Goal: Task Accomplishment & Management: Manage account settings

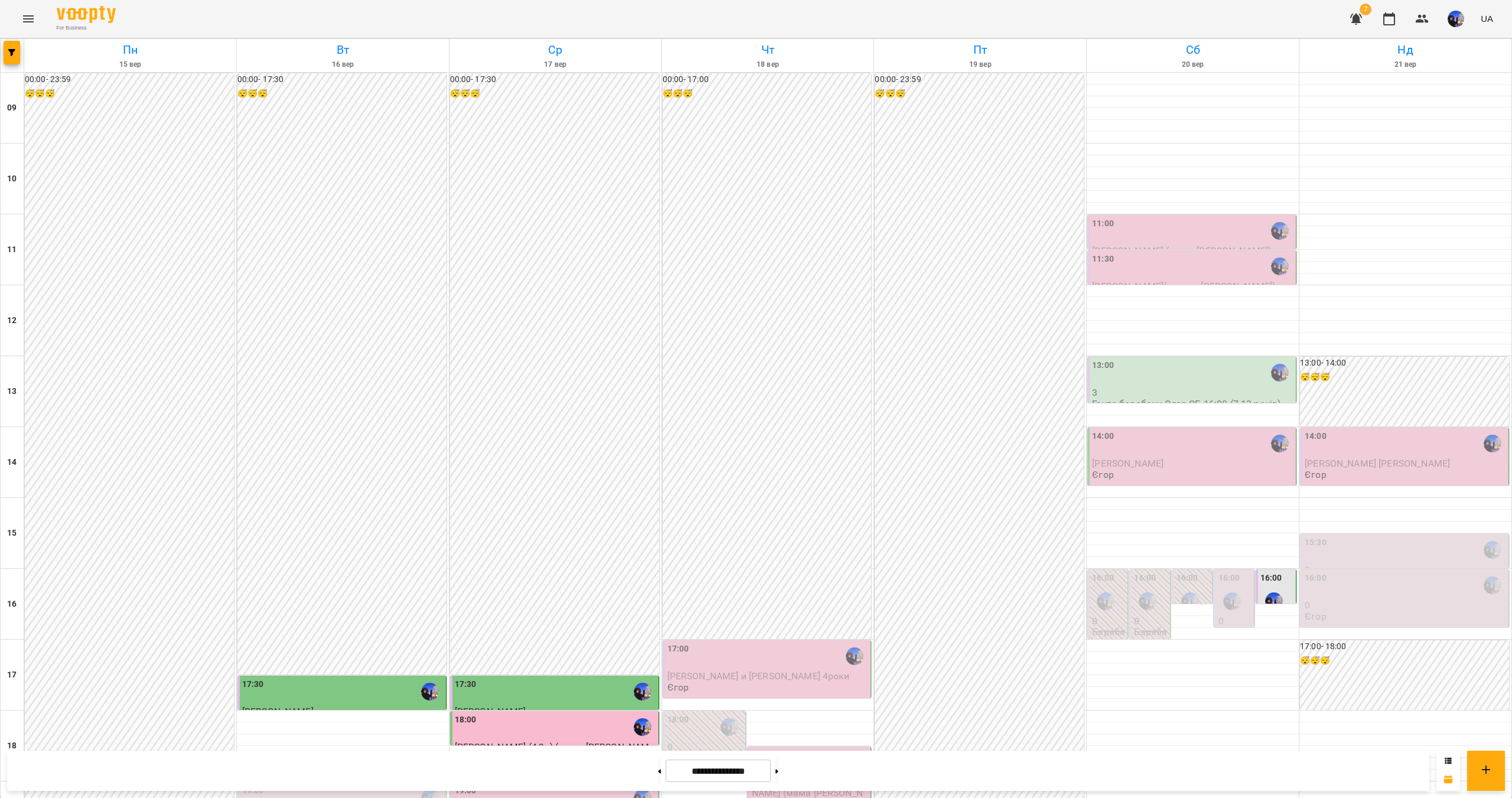
scroll to position [249, 0]
click at [513, 785] on div "19:00" at bounding box center [556, 798] width 201 height 27
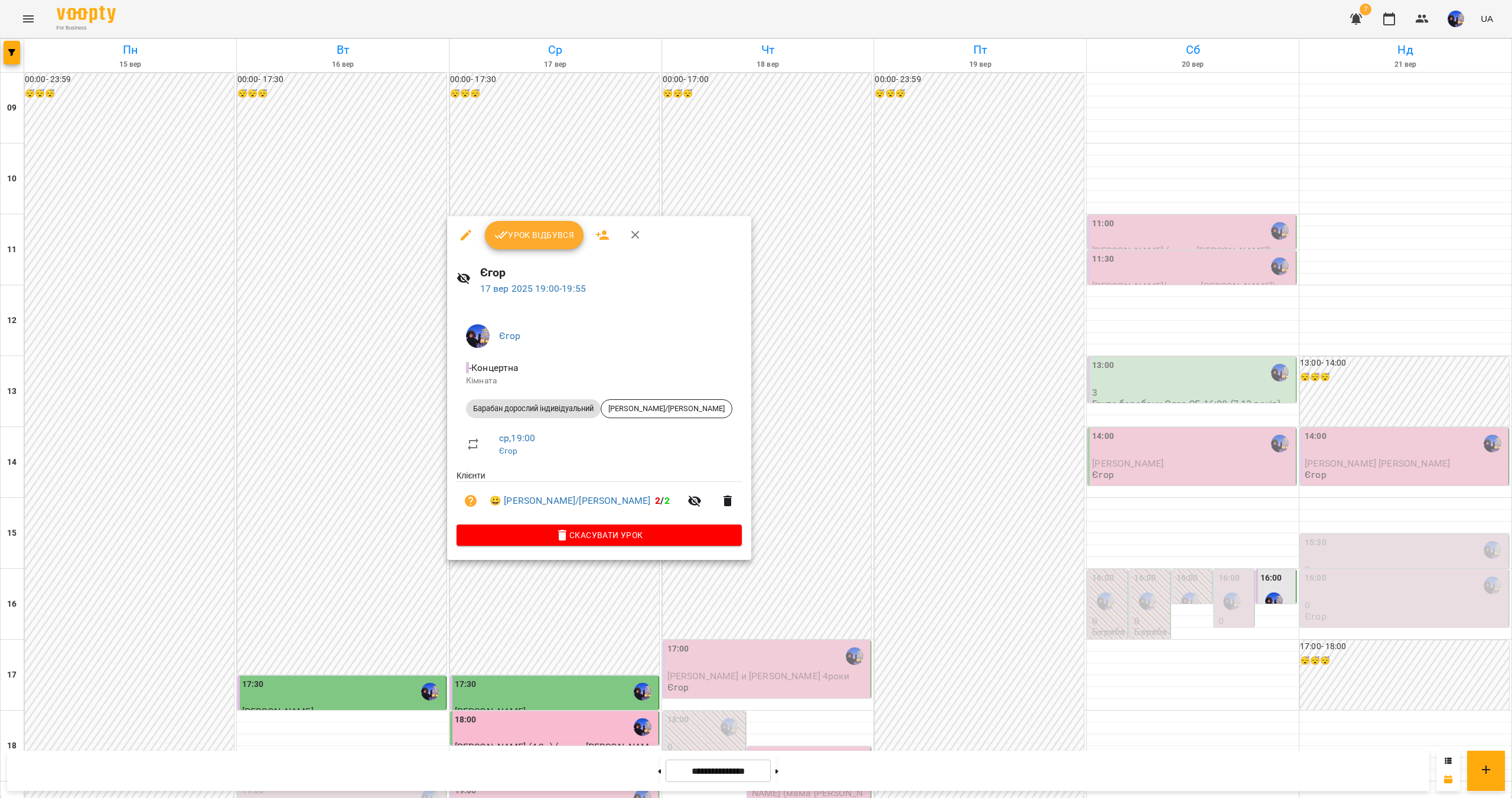
click at [525, 247] on button "Урок відбувся" at bounding box center [535, 235] width 99 height 29
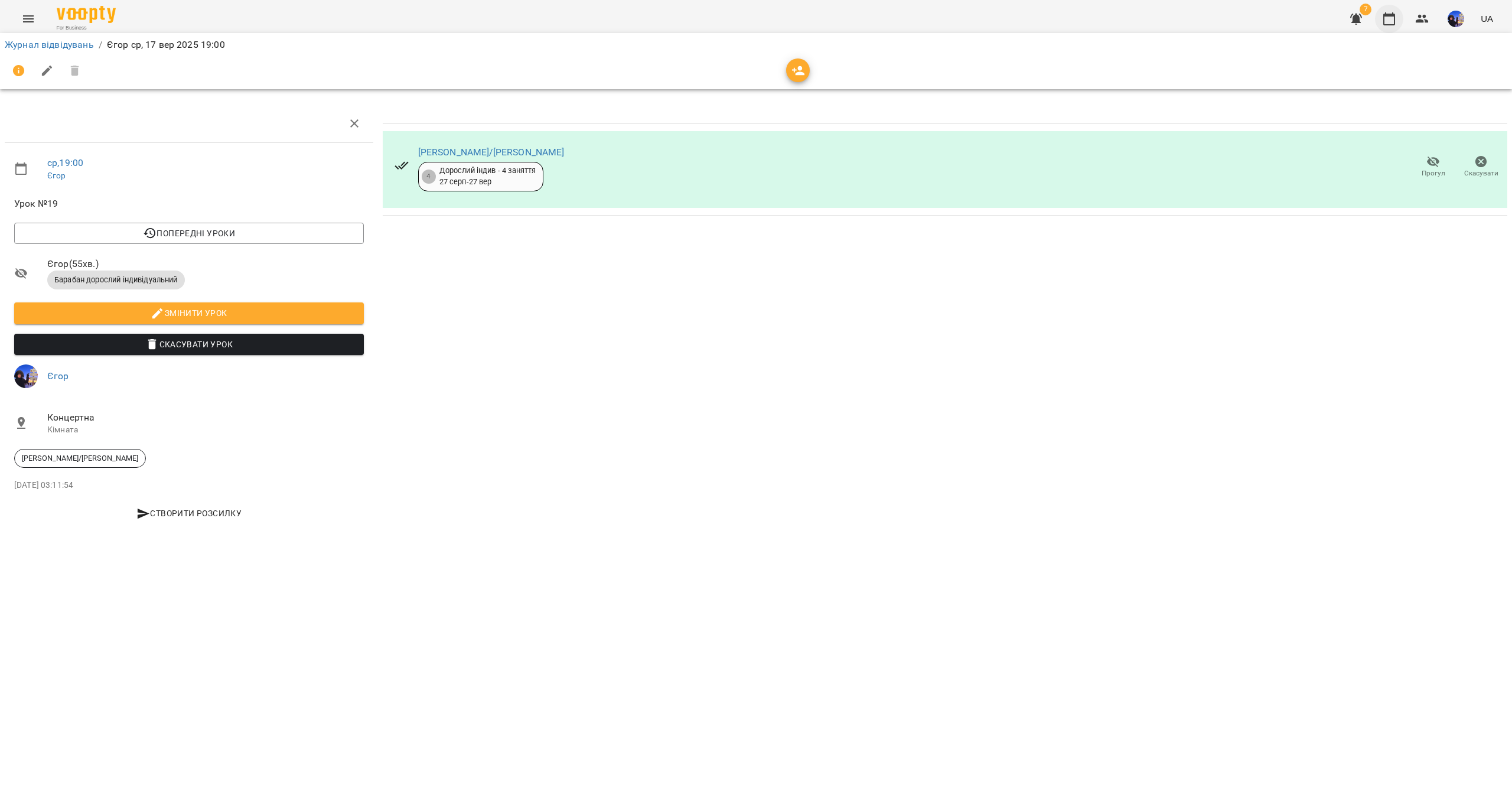
click at [1387, 19] on icon "button" at bounding box center [1389, 19] width 14 height 14
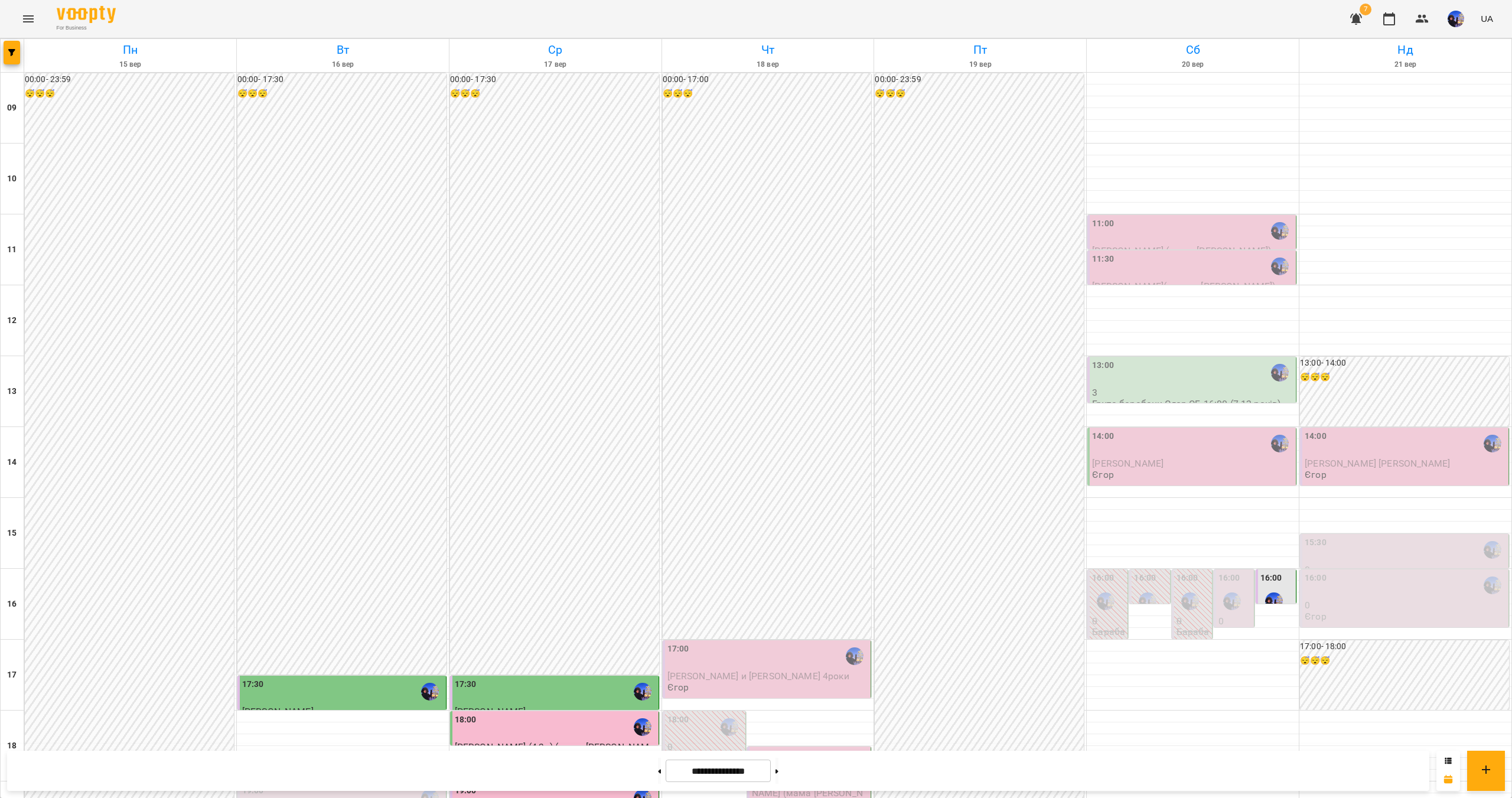
scroll to position [249, 0]
click at [1276, 572] on div "16:00" at bounding box center [1277, 594] width 33 height 43
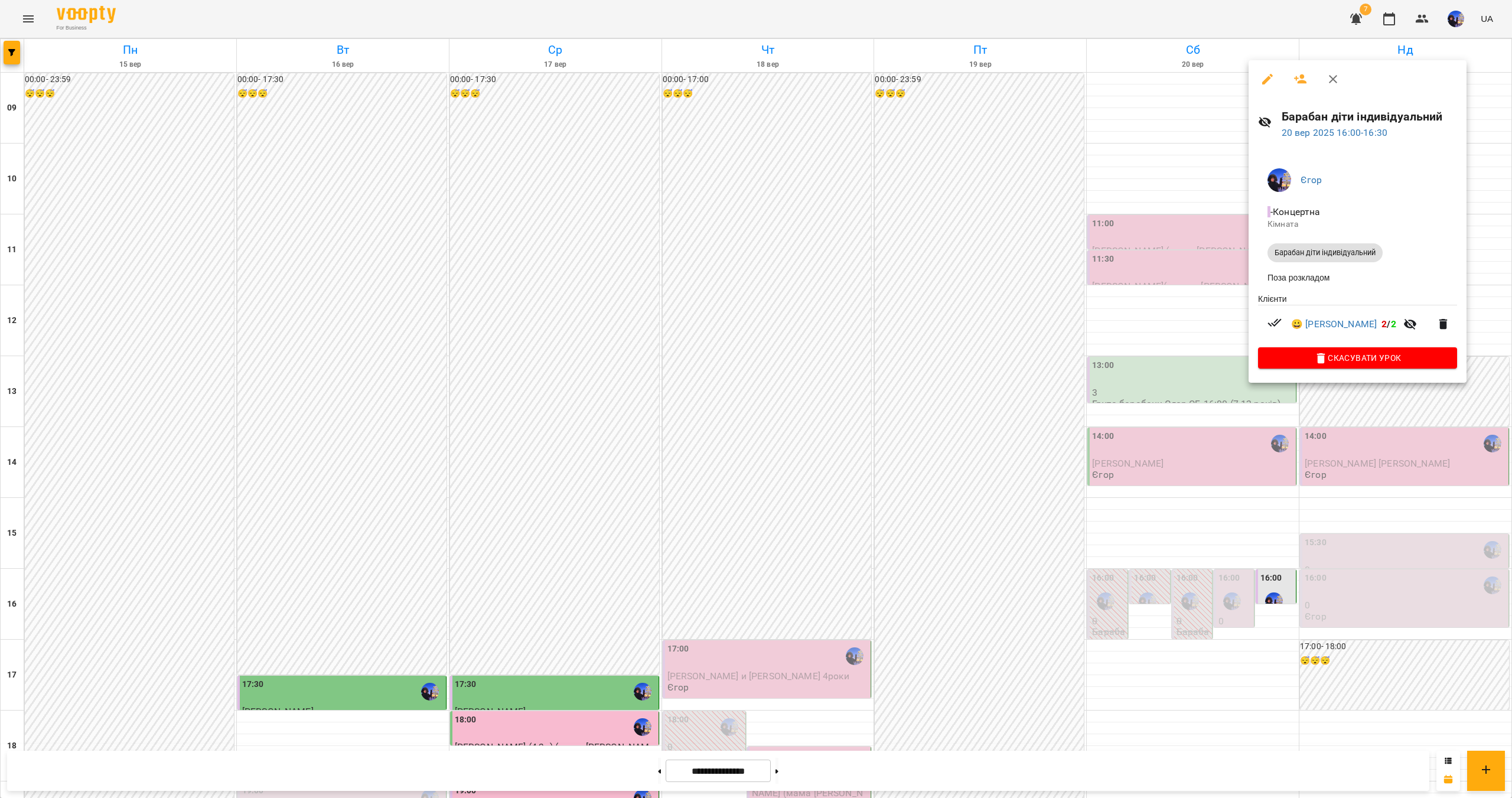
click at [1250, 485] on div at bounding box center [756, 399] width 1512 height 798
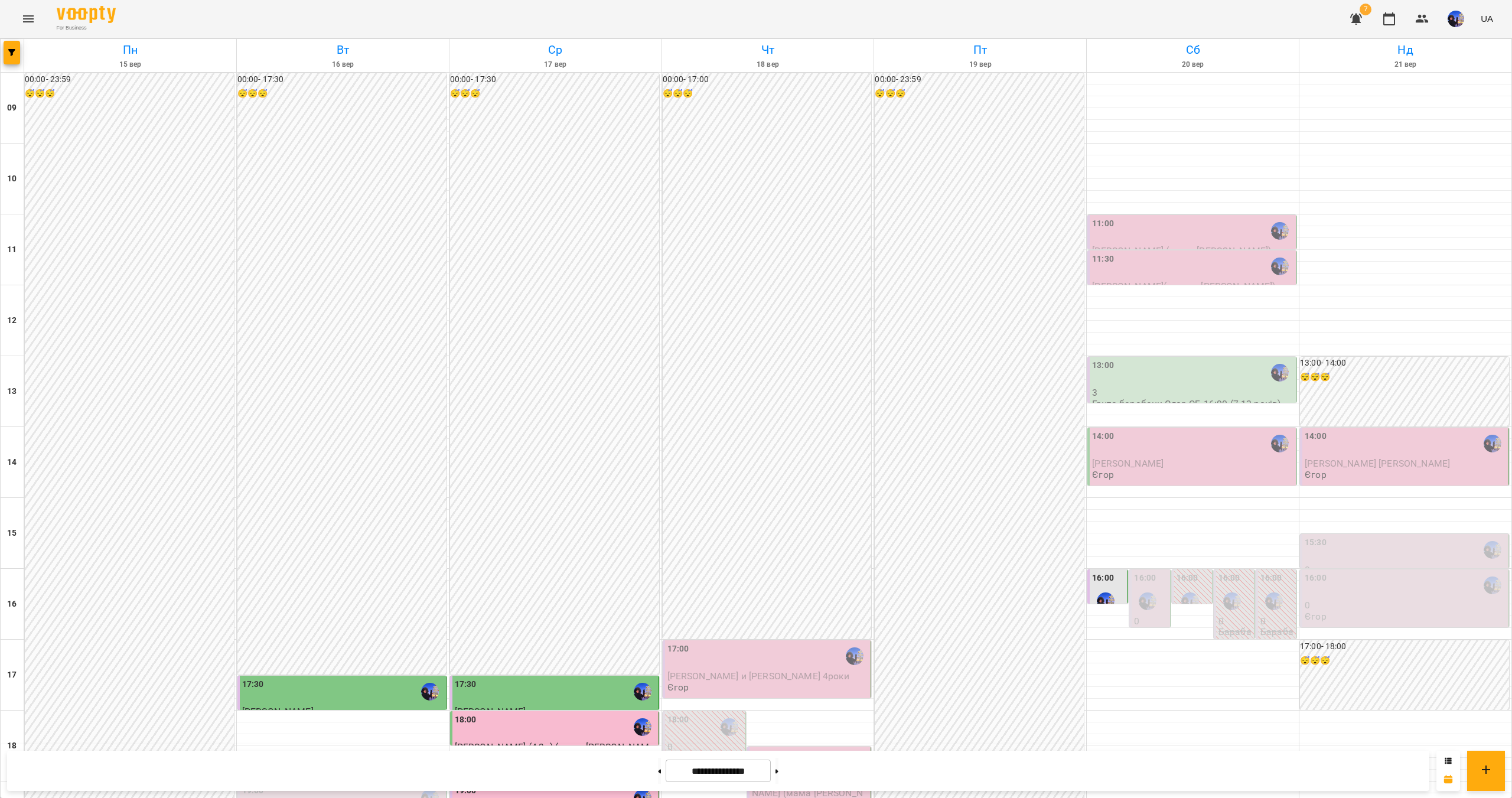
scroll to position [118, 0]
